Goal: Information Seeking & Learning: Learn about a topic

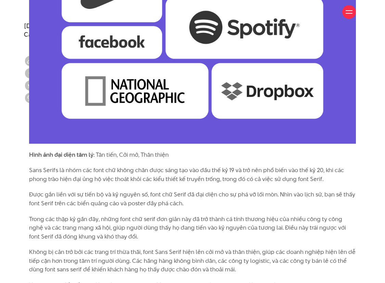
scroll to position [1799, 0]
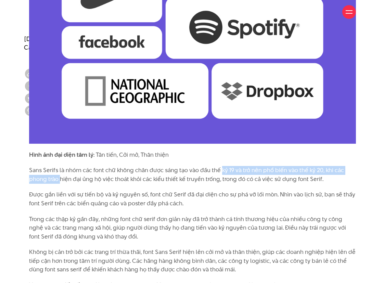
drag, startPoint x: 60, startPoint y: 178, endPoint x: 222, endPoint y: 172, distance: 162.7
click at [222, 172] on p "Sans Serifs là nhóm các font chữ không chân được sáng tạo vào đầu thế kỷ 19 và …" at bounding box center [192, 174] width 327 height 17
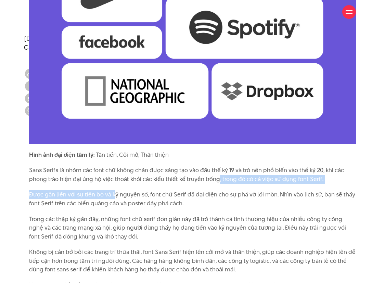
drag, startPoint x: 212, startPoint y: 180, endPoint x: 115, endPoint y: 191, distance: 96.8
click at [115, 191] on div "Xuyên suốt lịch sử, các designer đã sử dụng font chữ để thể hiện các cảm giác n…" at bounding box center [192, 167] width 327 height 2861
click at [116, 185] on div "Xuyên suốt lịch sử, các designer đã sử dụng font chữ để thể hiện các cảm giác n…" at bounding box center [192, 167] width 327 height 2861
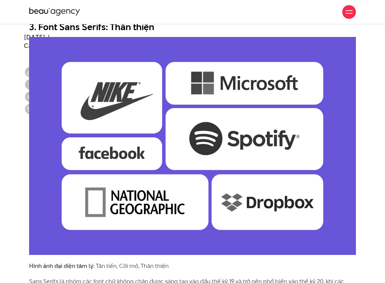
scroll to position [1674, 0]
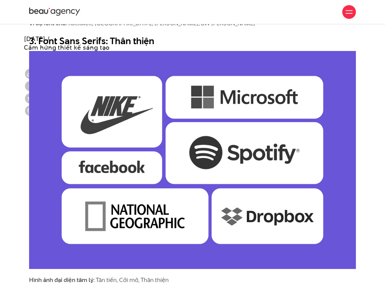
drag, startPoint x: 62, startPoint y: 72, endPoint x: 195, endPoint y: 0, distance: 151.0
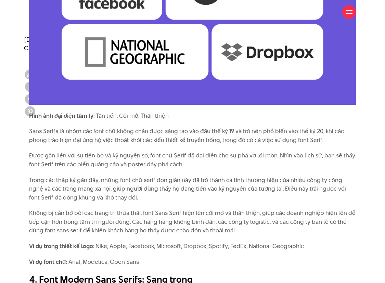
scroll to position [1839, 0]
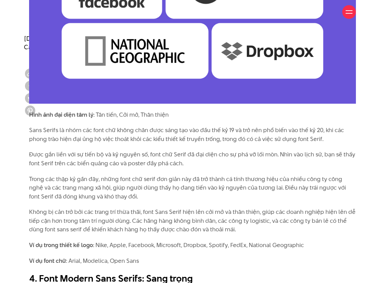
click at [125, 129] on p "Sans Serifs là nhóm các font chữ không chân được sáng tạo vào đầu thế kỷ 19 và …" at bounding box center [192, 134] width 327 height 17
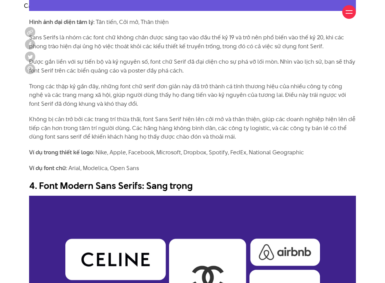
scroll to position [1948, 0]
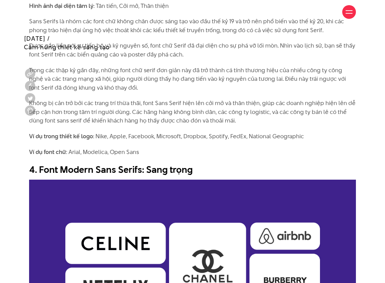
click at [64, 139] on strong "Ví dụ trong thiết kế logo" at bounding box center [61, 136] width 64 height 8
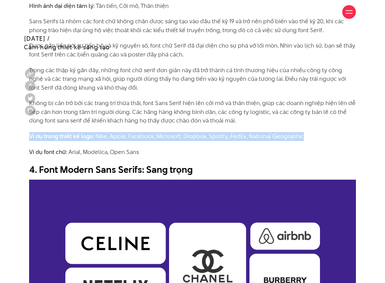
click at [64, 139] on strong "Ví dụ trong thiết kế logo" at bounding box center [61, 136] width 64 height 8
copy div "Ví dụ trong thiết kế logo : Nike, Apple, Facebook, Microsoft, Dropbox, Spotify,…"
click at [64, 139] on strong "Ví dụ trong thiết kế logo" at bounding box center [61, 136] width 64 height 8
drag, startPoint x: 29, startPoint y: 135, endPoint x: 142, endPoint y: 151, distance: 113.5
click at [142, 151] on div "Xuyên suốt lịch sử, các designer đã sử dụng font chữ để thể hiện các cảm giác n…" at bounding box center [192, 18] width 327 height 2861
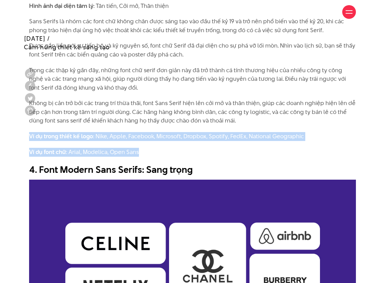
copy div "Ví dụ trong thiết kế logo : Nike, Apple, Facebook, Microsoft, Dropbox, Spotify,…"
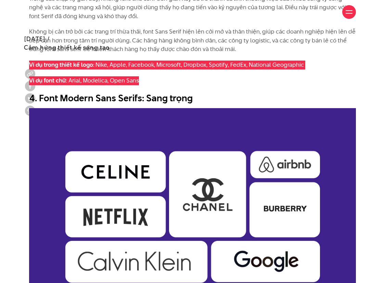
scroll to position [2025, 0]
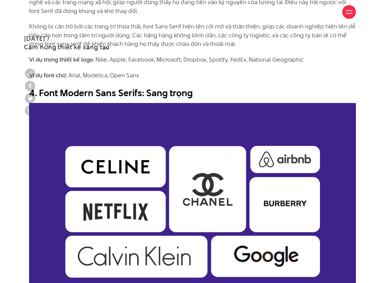
click at [227, 41] on p "Không bị cản trở bởi các trang trí thừa thãi, font Sans Serif hiện lên cởi mở v…" at bounding box center [192, 35] width 327 height 26
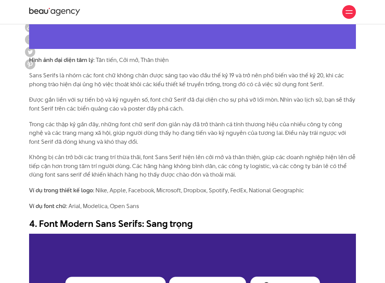
scroll to position [1848, 0]
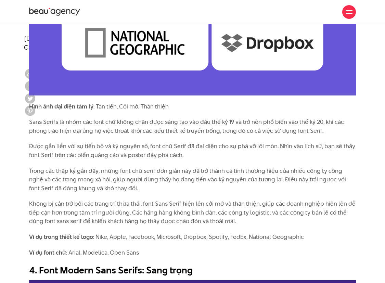
click at [90, 106] on strong "Hình ảnh đại diện tâm lý" at bounding box center [61, 106] width 64 height 8
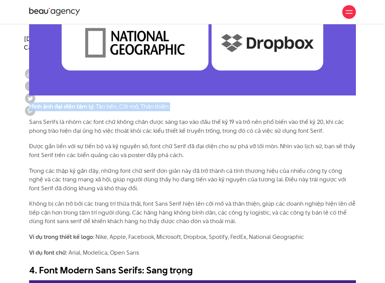
click at [90, 106] on strong "Hình ảnh đại diện tâm lý" at bounding box center [61, 106] width 64 height 8
copy div "Hình ảnh đại diện tâm lý : Tân tiến, Cởi mở, Thân thiện"
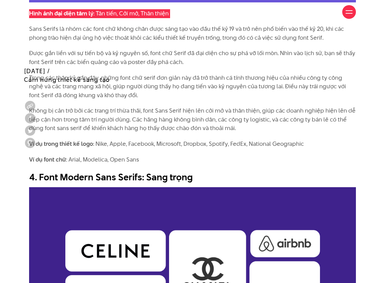
scroll to position [1907, 0]
